Goal: Information Seeking & Learning: Check status

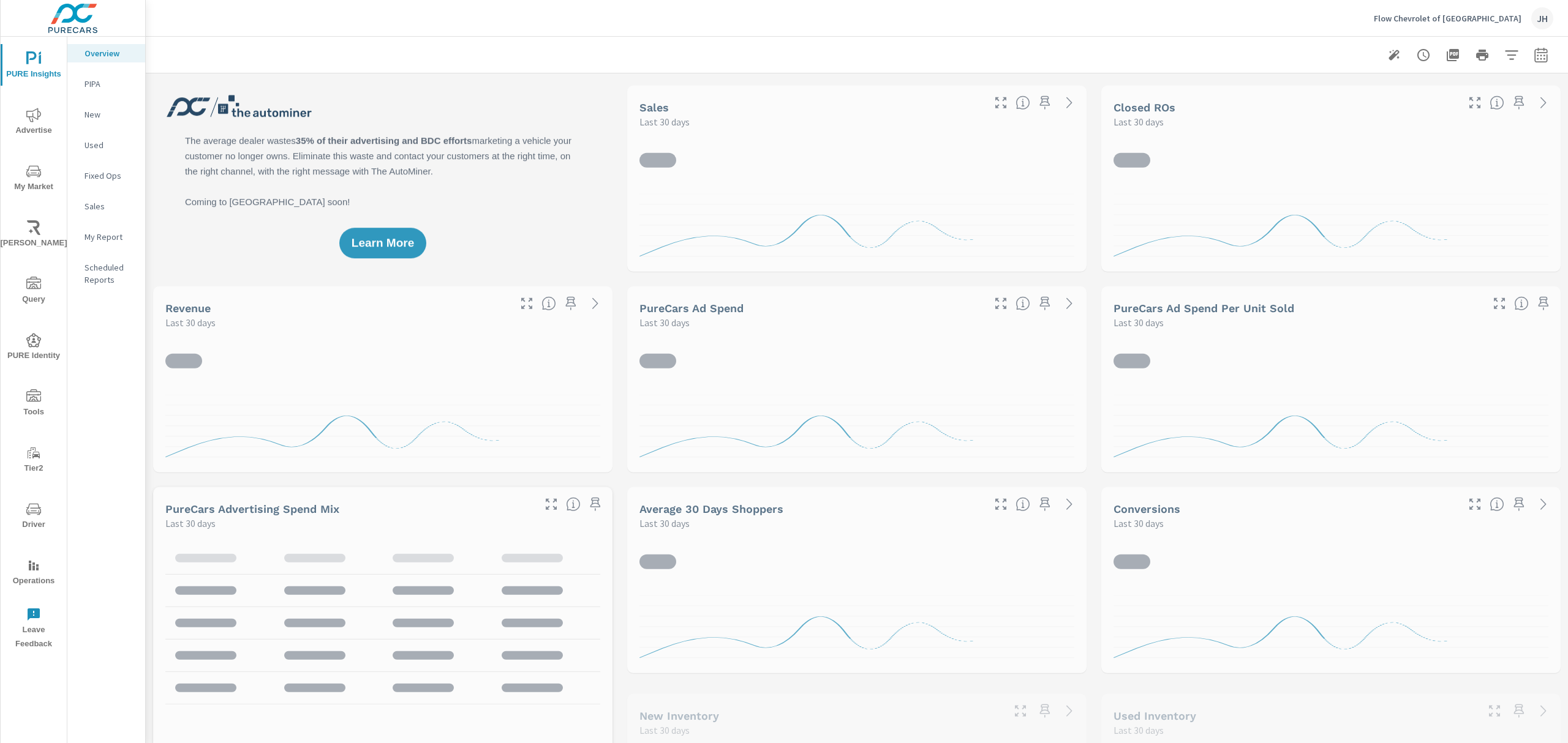
click at [33, 398] on icon "nav menu" at bounding box center [34, 397] width 15 height 14
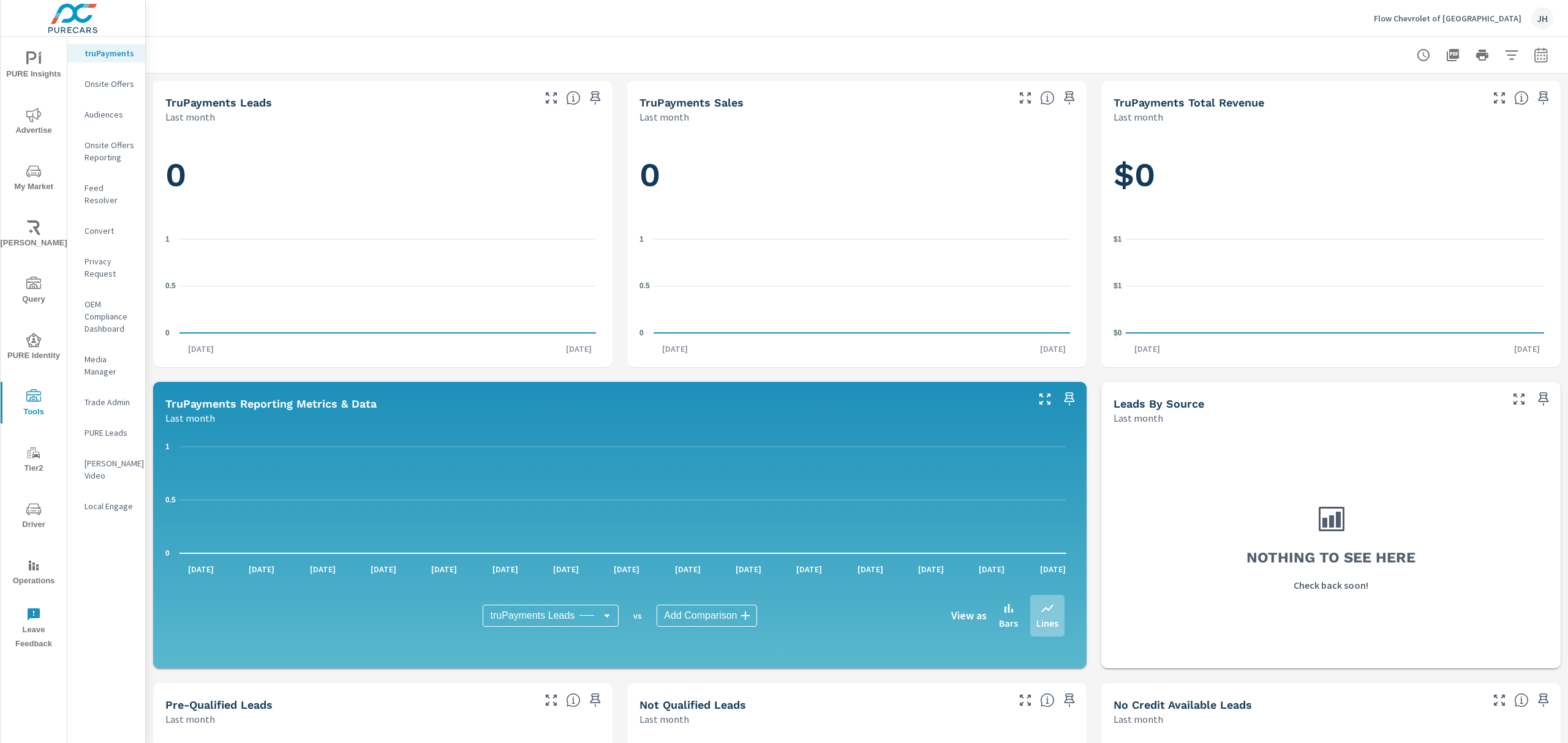
click at [100, 184] on p "Feed Resolver" at bounding box center [109, 194] width 51 height 24
